Goal: Find contact information: Find contact information

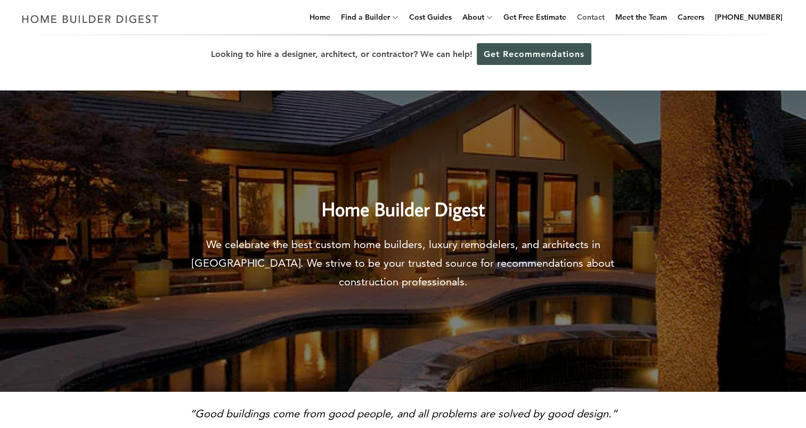
click at [600, 20] on link "Contact" at bounding box center [591, 17] width 36 height 34
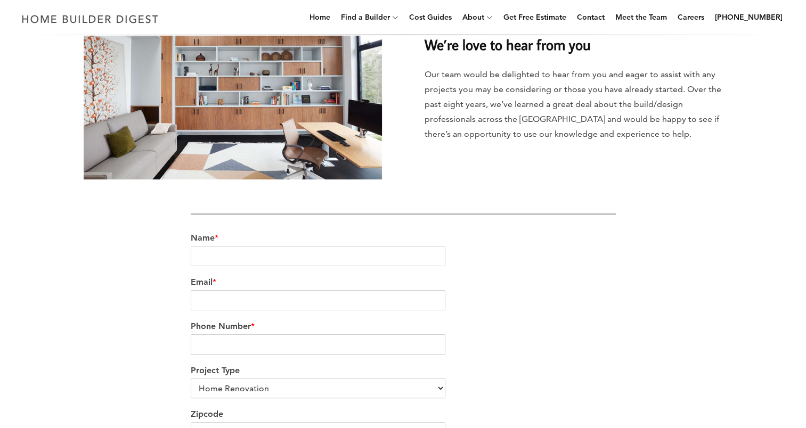
scroll to position [151, 0]
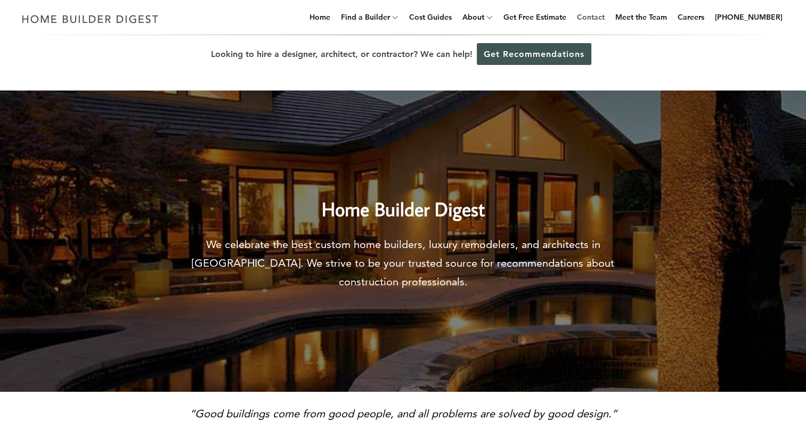
click at [609, 19] on link "Contact" at bounding box center [591, 17] width 36 height 34
